Goal: Navigation & Orientation: Find specific page/section

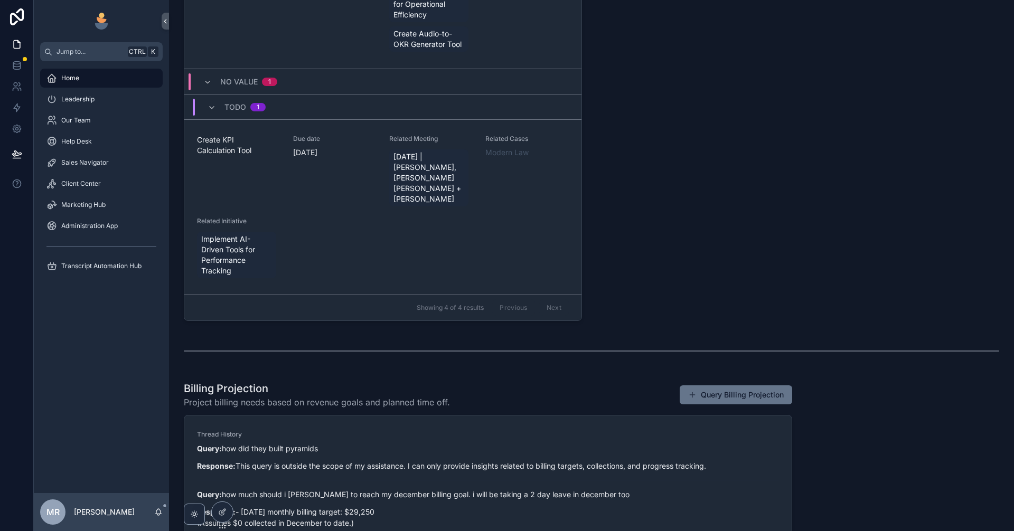
scroll to position [493, 0]
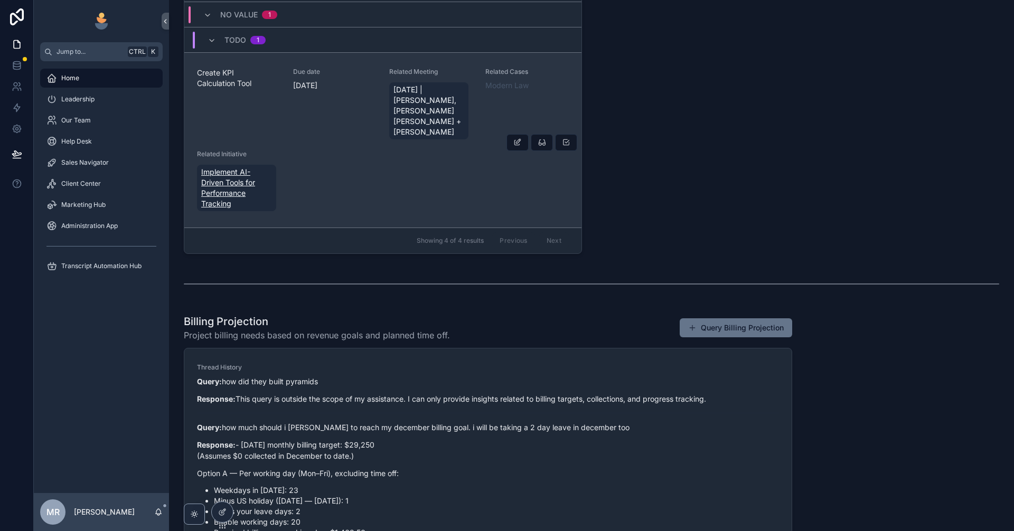
click at [237, 199] on span "Implement AI-Driven Tools for Performance Tracking" at bounding box center [236, 188] width 71 height 42
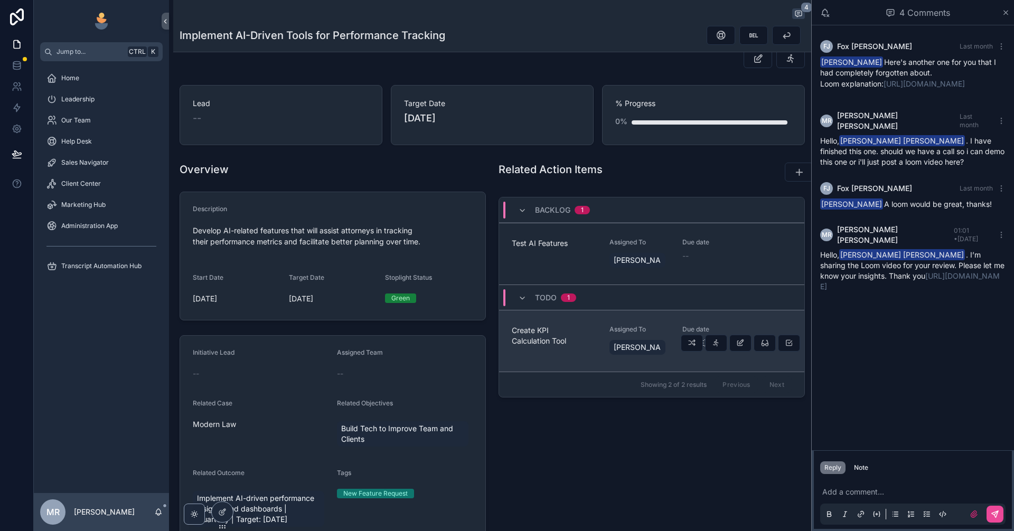
scroll to position [70, 0]
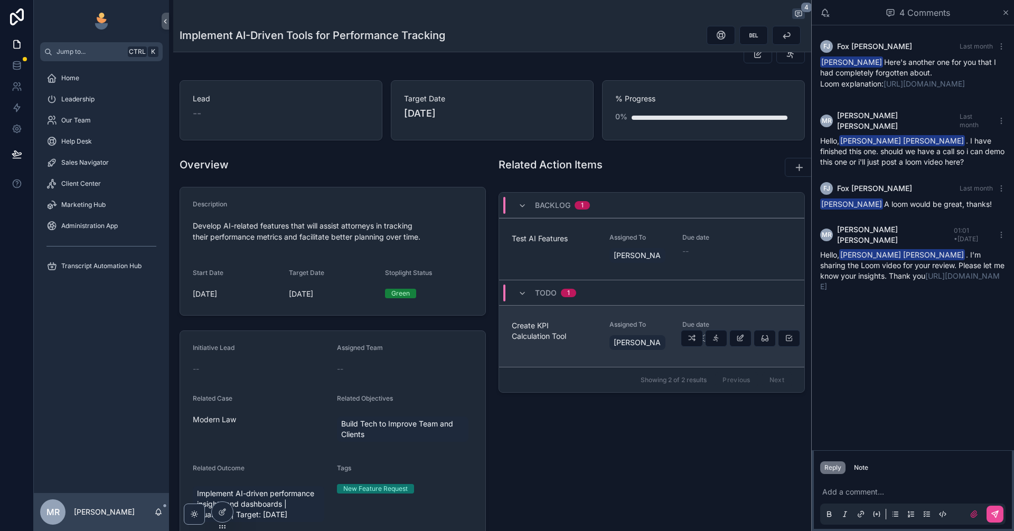
click at [540, 340] on span "Create KPI Calculation Tool" at bounding box center [554, 331] width 85 height 21
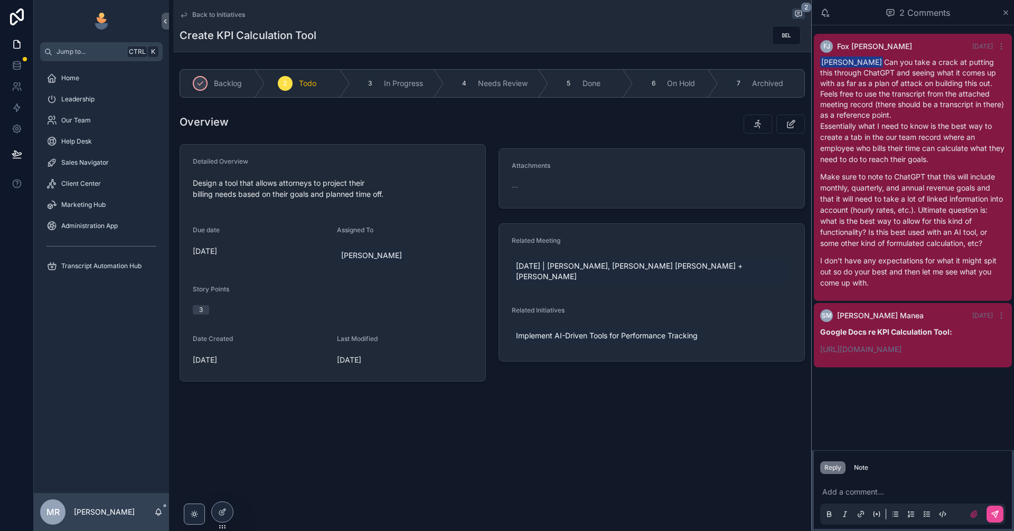
click at [752, 441] on div "Back to Initiatives 2 Create KPI Calculation Tool Backlog 2 Todo 3 In Progress …" at bounding box center [492, 227] width 638 height 454
click at [734, 459] on div "Back to Initiatives 2 Create KPI Calculation Tool Backlog 2 Todo 3 In Progress …" at bounding box center [490, 265] width 642 height 531
